Goal: Book appointment/travel/reservation

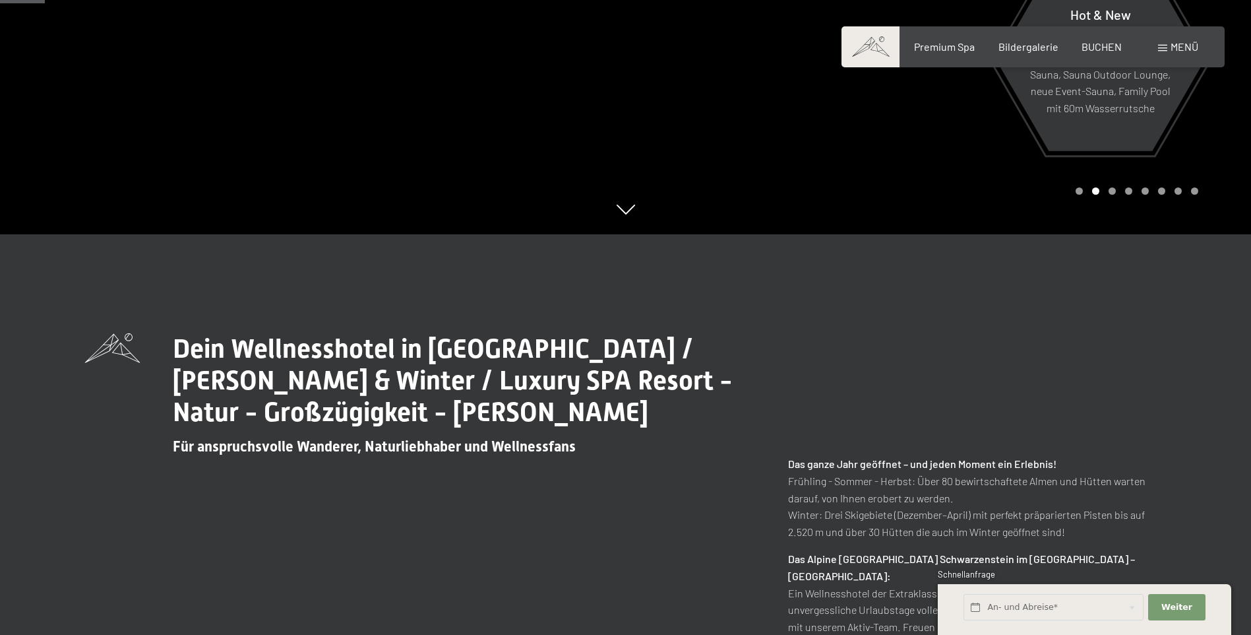
scroll to position [528, 0]
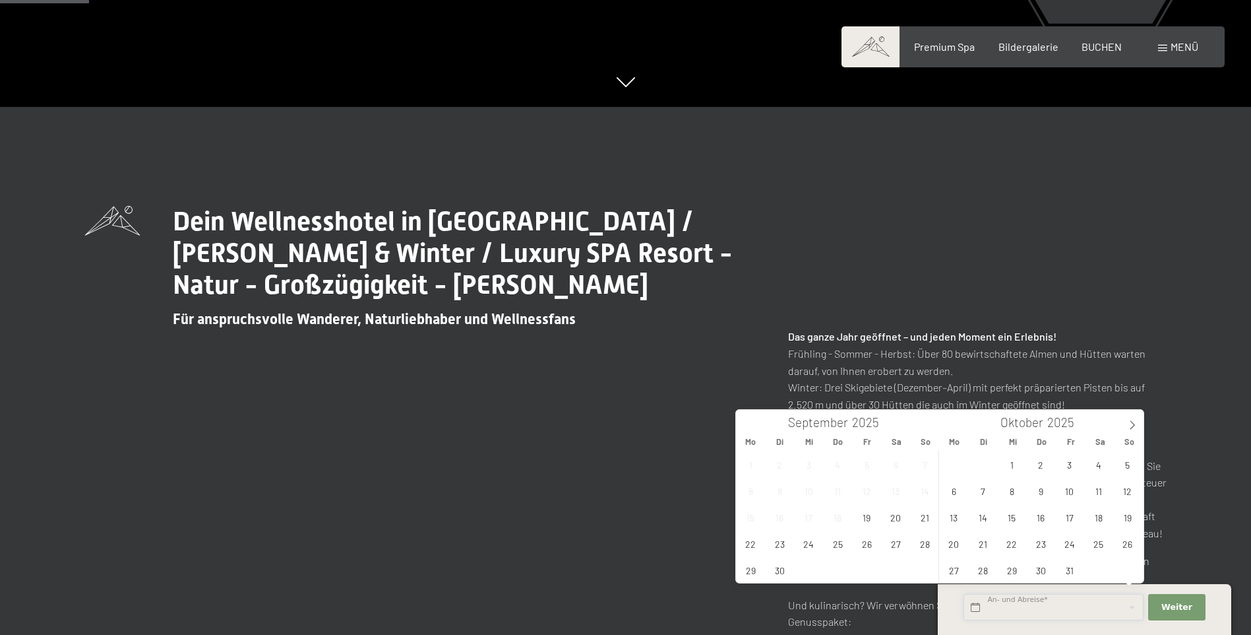
click at [1067, 602] on input "text" at bounding box center [1054, 607] width 180 height 27
click at [1135, 548] on span "26" at bounding box center [1128, 543] width 26 height 26
click at [1015, 569] on span "29" at bounding box center [1012, 570] width 26 height 26
type input "So. 26.10.2025 - Mi. 29.10.2025"
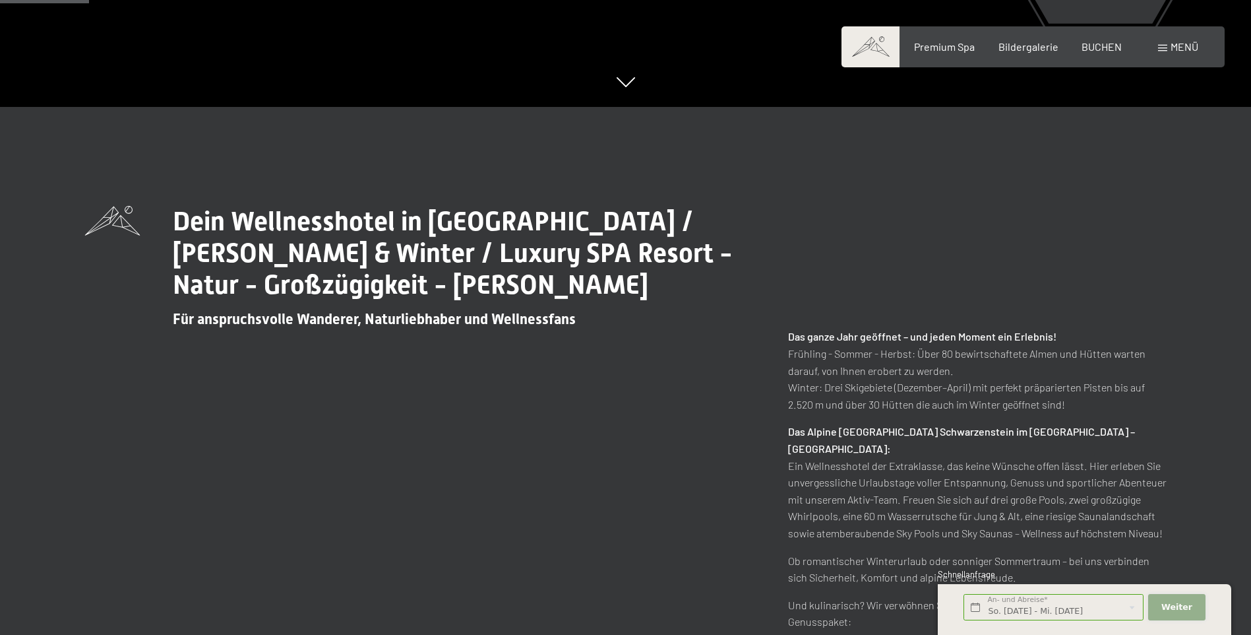
click at [1178, 606] on span "Weiter" at bounding box center [1177, 607] width 31 height 12
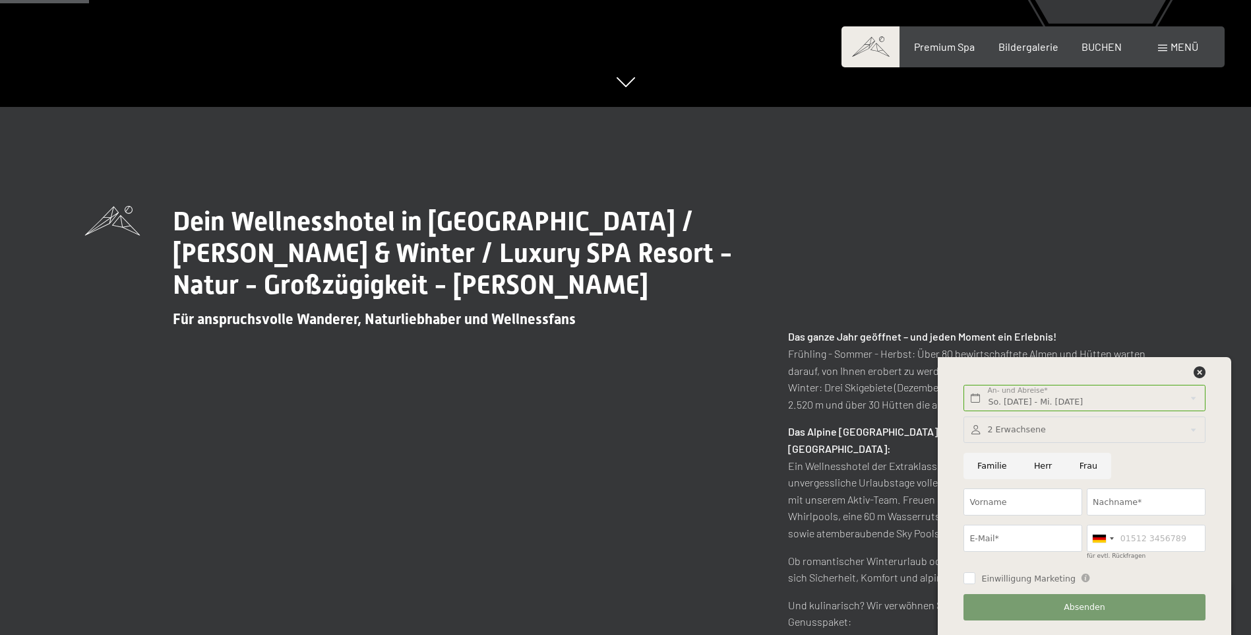
click at [1087, 467] on input "Frau" at bounding box center [1089, 466] width 46 height 27
radio input "true"
click at [1048, 505] on input "Vorname" at bounding box center [1023, 501] width 119 height 27
type input "Jana"
type input "Fliri"
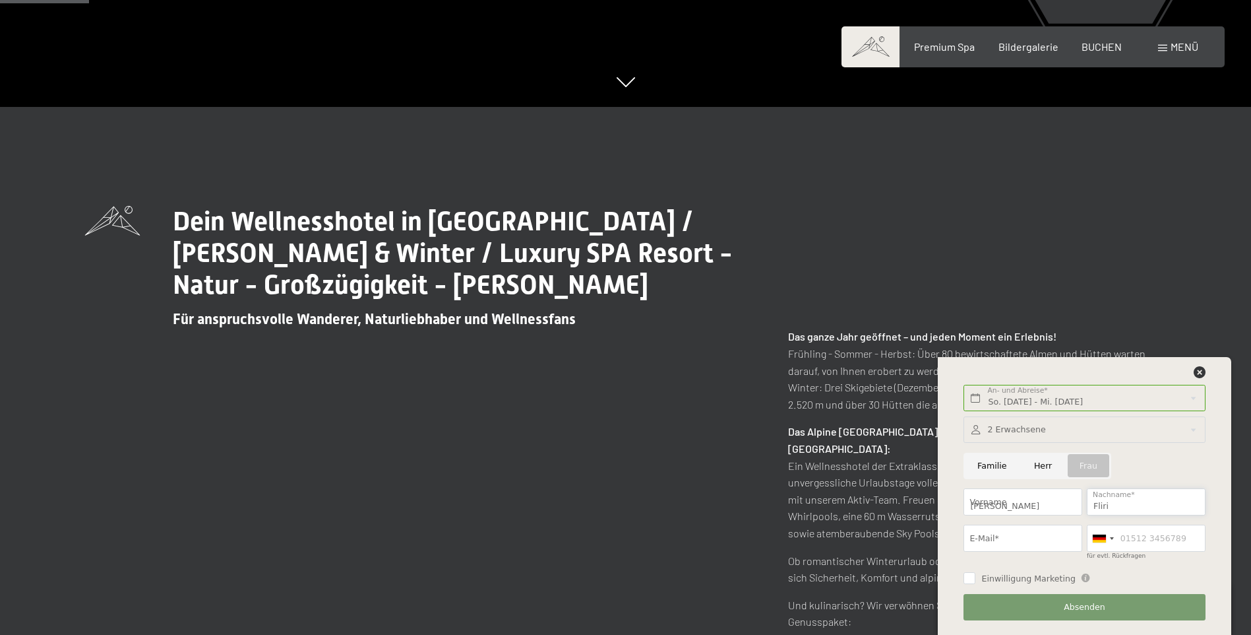
type input "jana.fliri@icloud.com"
click at [1113, 533] on div at bounding box center [1103, 538] width 30 height 26
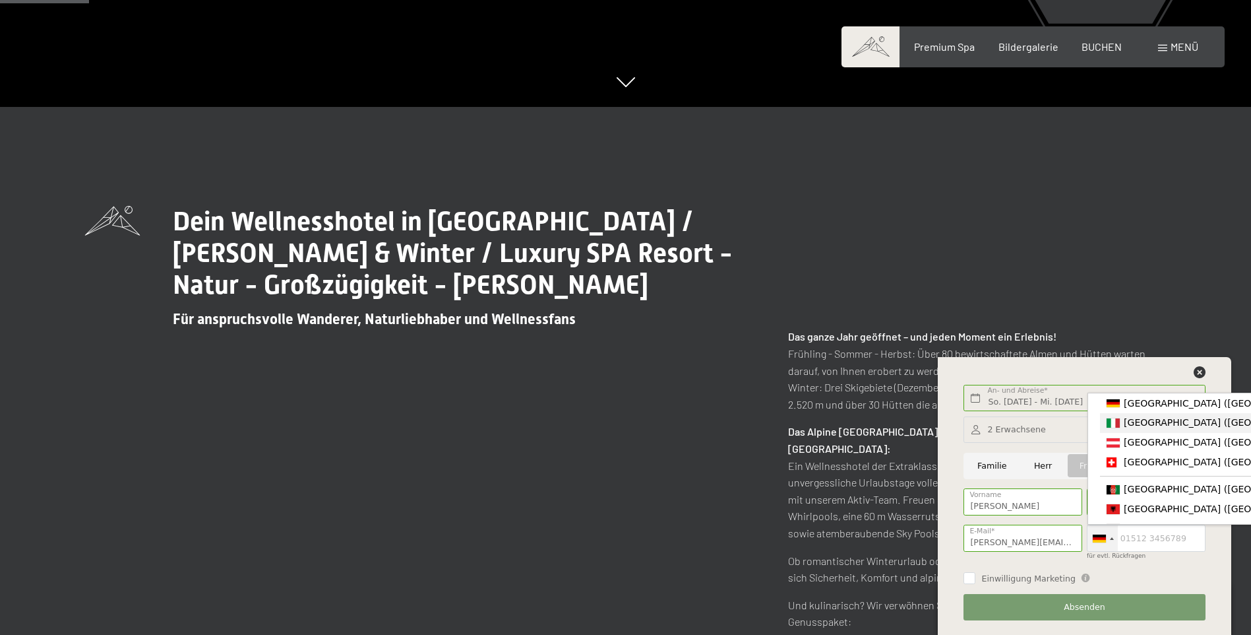
click at [1132, 424] on span "[GEOGRAPHIC_DATA] ([GEOGRAPHIC_DATA])" at bounding box center [1226, 422] width 204 height 11
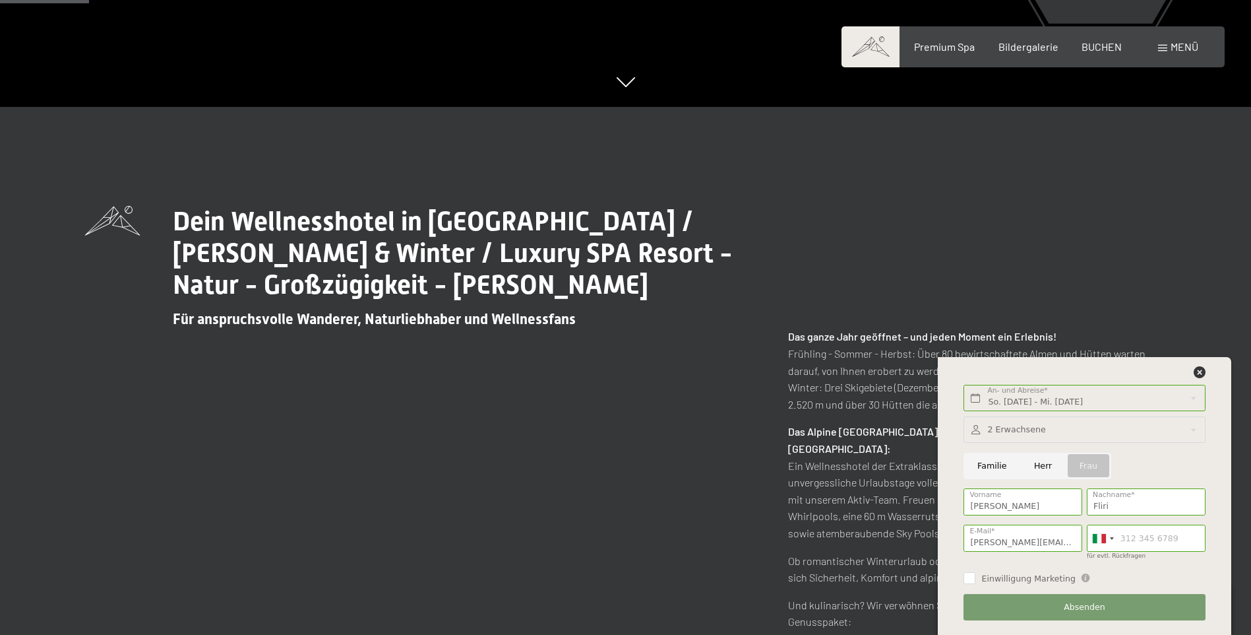
click at [1005, 573] on span "Einwilligung Marketing" at bounding box center [1029, 579] width 94 height 12
click at [976, 573] on input "Einwilligung Marketing" at bounding box center [970, 578] width 12 height 12
click at [1009, 579] on span "Einwilligung Marketing" at bounding box center [1029, 579] width 94 height 12
click at [976, 579] on input "Einwilligung Marketing" at bounding box center [970, 578] width 12 height 12
click at [970, 577] on input "Einwilligung Marketing" at bounding box center [970, 578] width 12 height 12
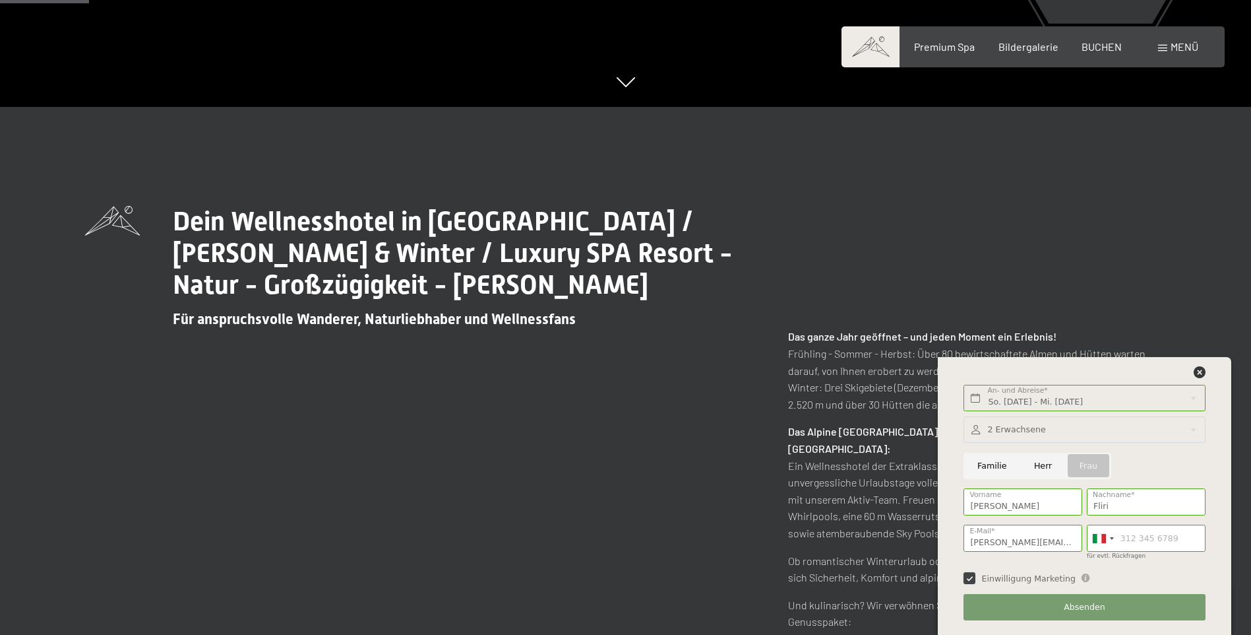
checkbox input "true"
click at [1026, 598] on button "Absenden" at bounding box center [1084, 607] width 241 height 27
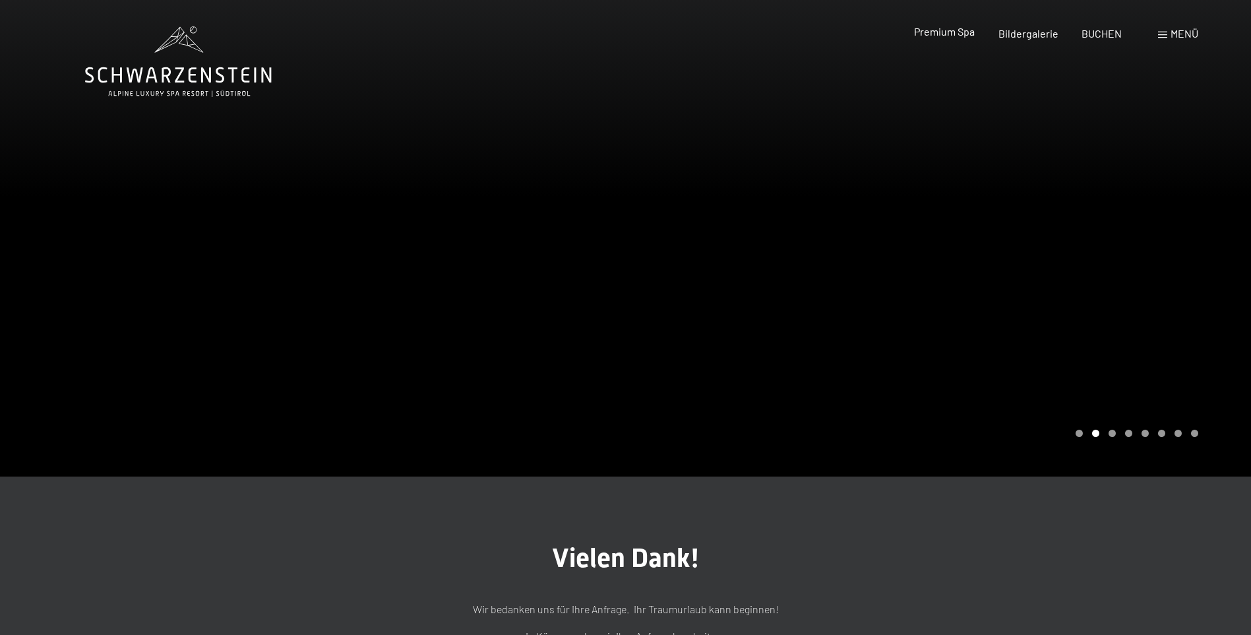
click at [965, 32] on span "Premium Spa" at bounding box center [944, 31] width 61 height 13
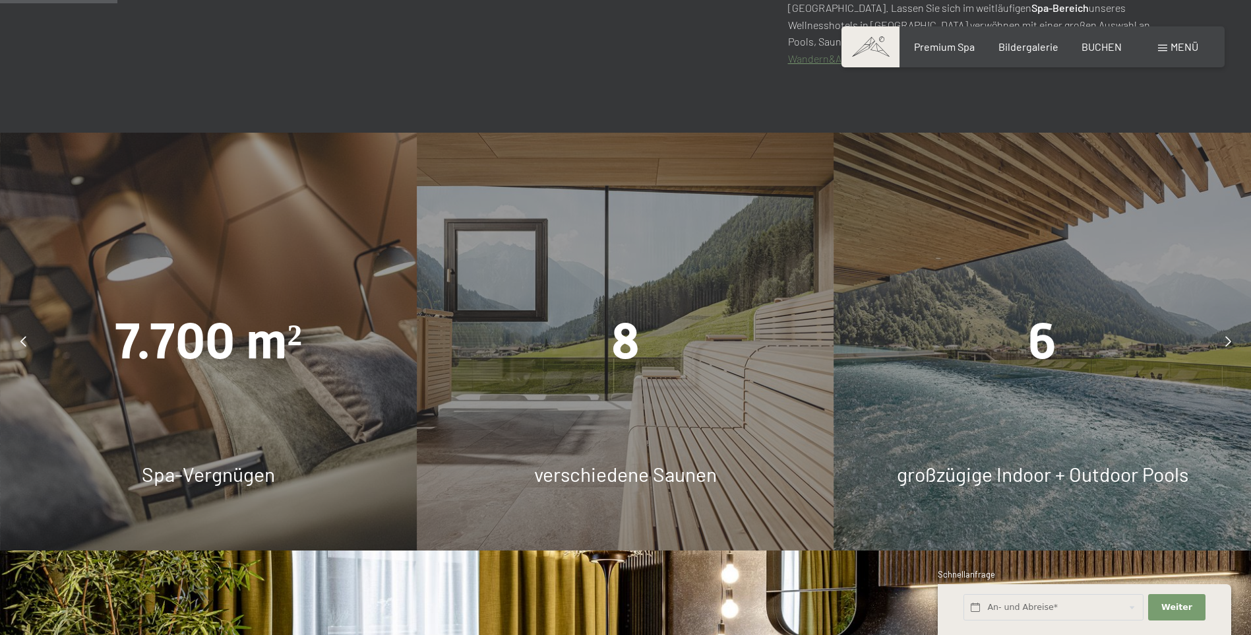
scroll to position [923, 0]
